Goal: Task Accomplishment & Management: Manage account settings

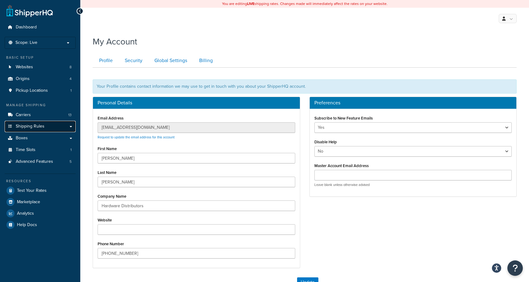
click at [31, 126] on span "Shipping Rules" at bounding box center [30, 126] width 29 height 5
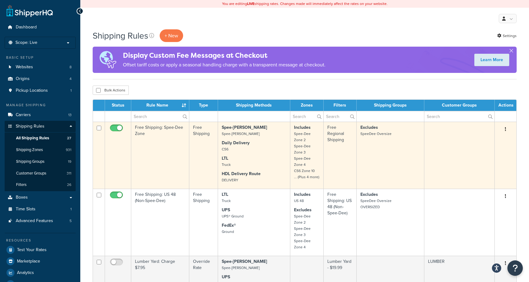
click at [312, 177] on small "Spee-Dee Zone 2 Spee-Dee Zone 3 Spee-Dee Zone 4 CS6 Zone 10 ... (Plus 4 more)" at bounding box center [306, 155] width 25 height 49
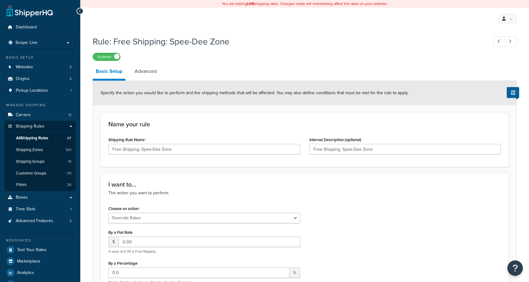
select select "OVERRIDE"
select select "LOCATION"
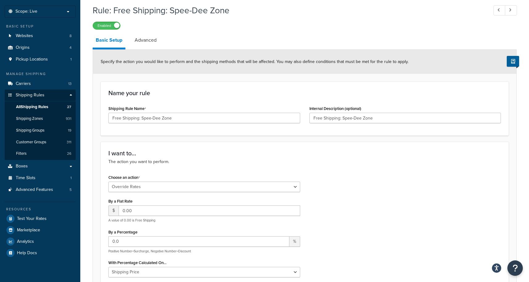
scroll to position [31, 0]
click at [153, 40] on link "Advanced" at bounding box center [145, 40] width 28 height 15
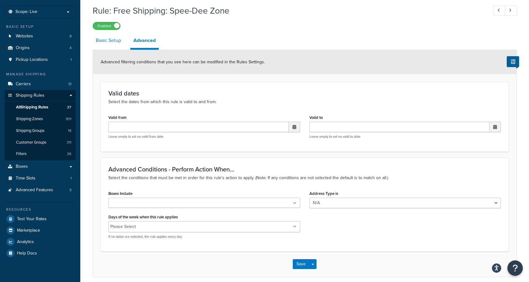
click at [111, 40] on link "Basic Setup" at bounding box center [108, 40] width 31 height 15
select select "OVERRIDE"
select select "LOCATION"
